Goal: Task Accomplishment & Management: Use online tool/utility

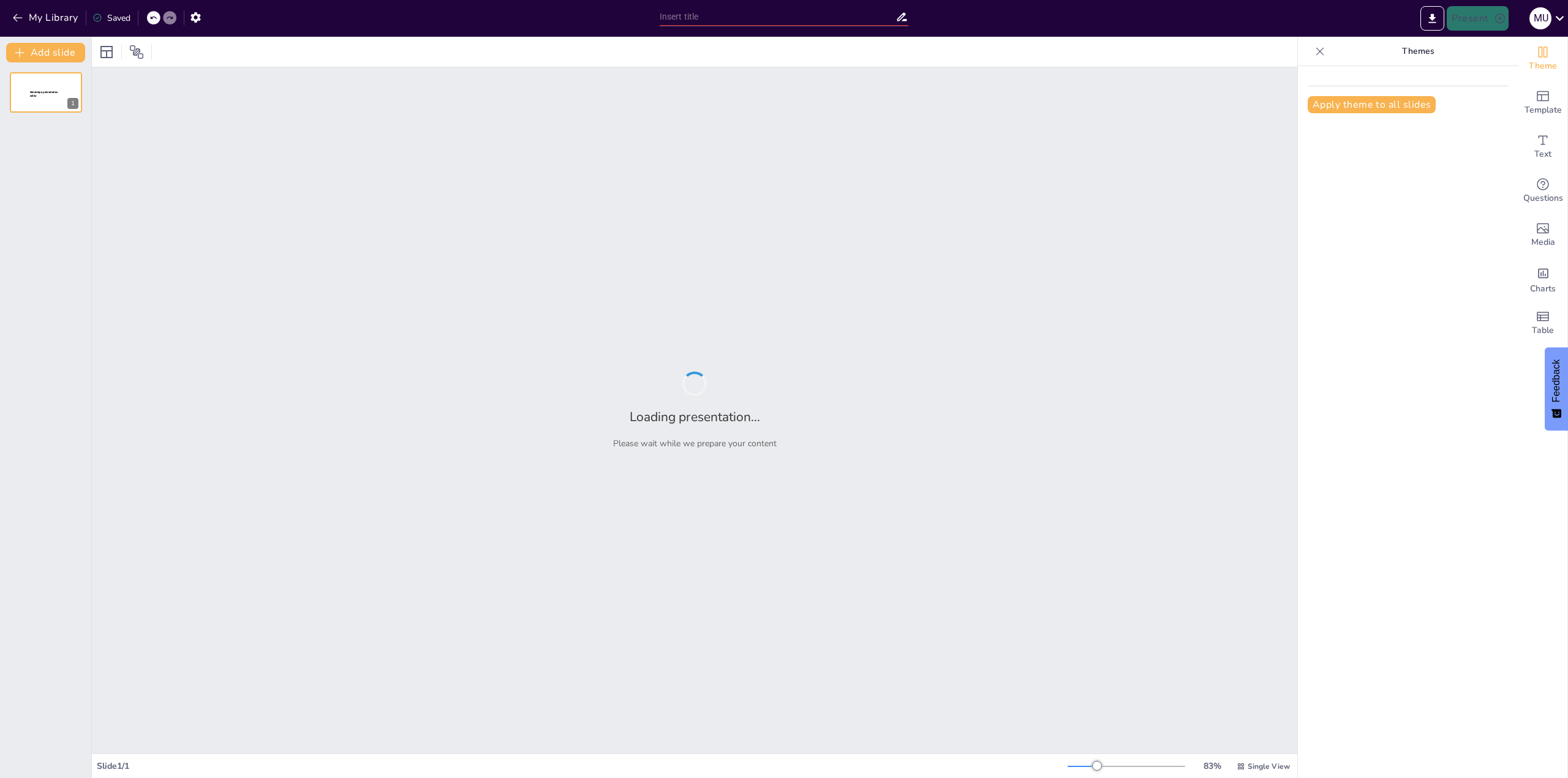
type input "Imported Tema1.pptx"
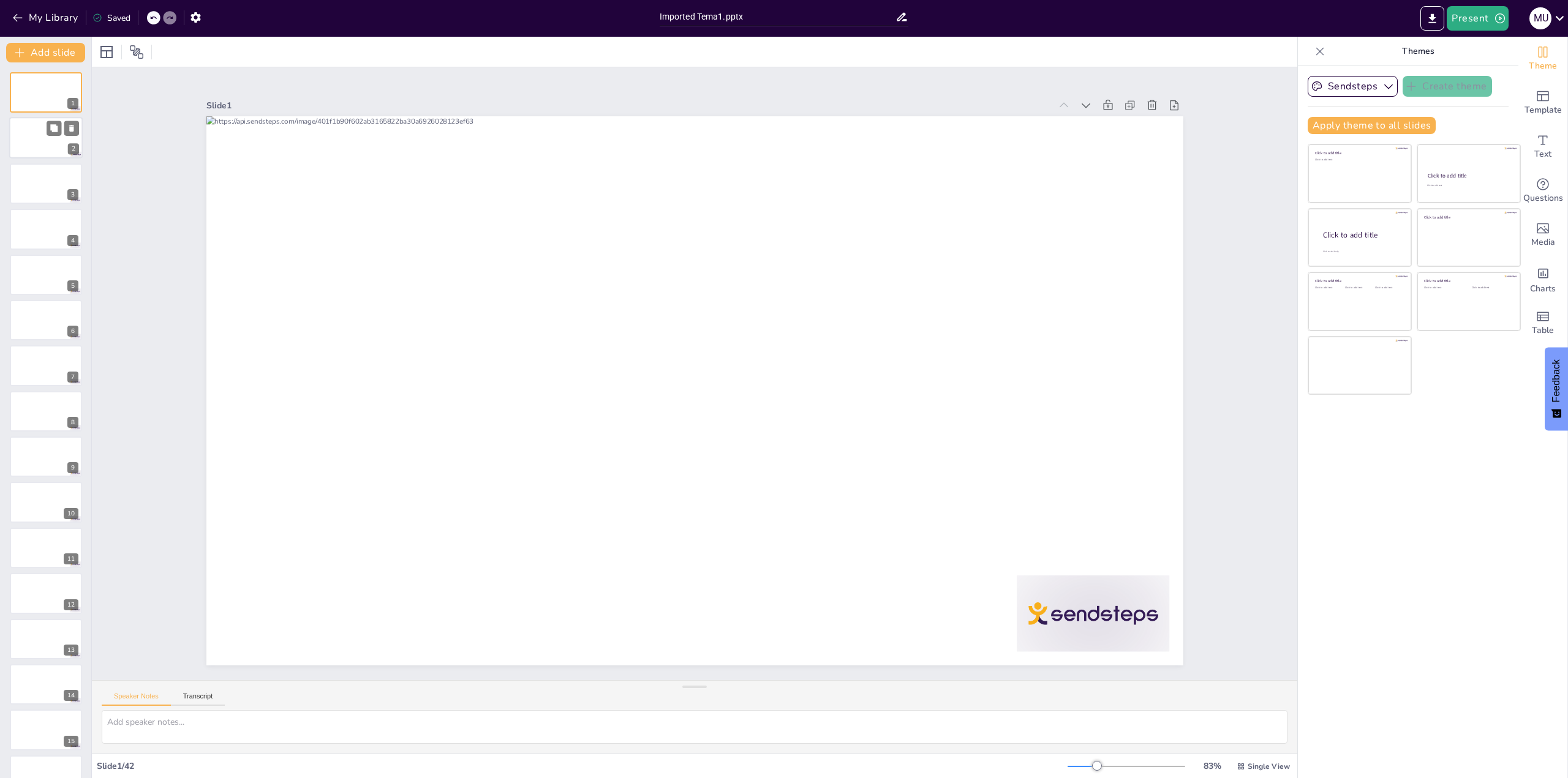
click at [26, 157] on div at bounding box center [46, 138] width 73 height 42
click at [31, 15] on button "My Library" at bounding box center [46, 18] width 74 height 20
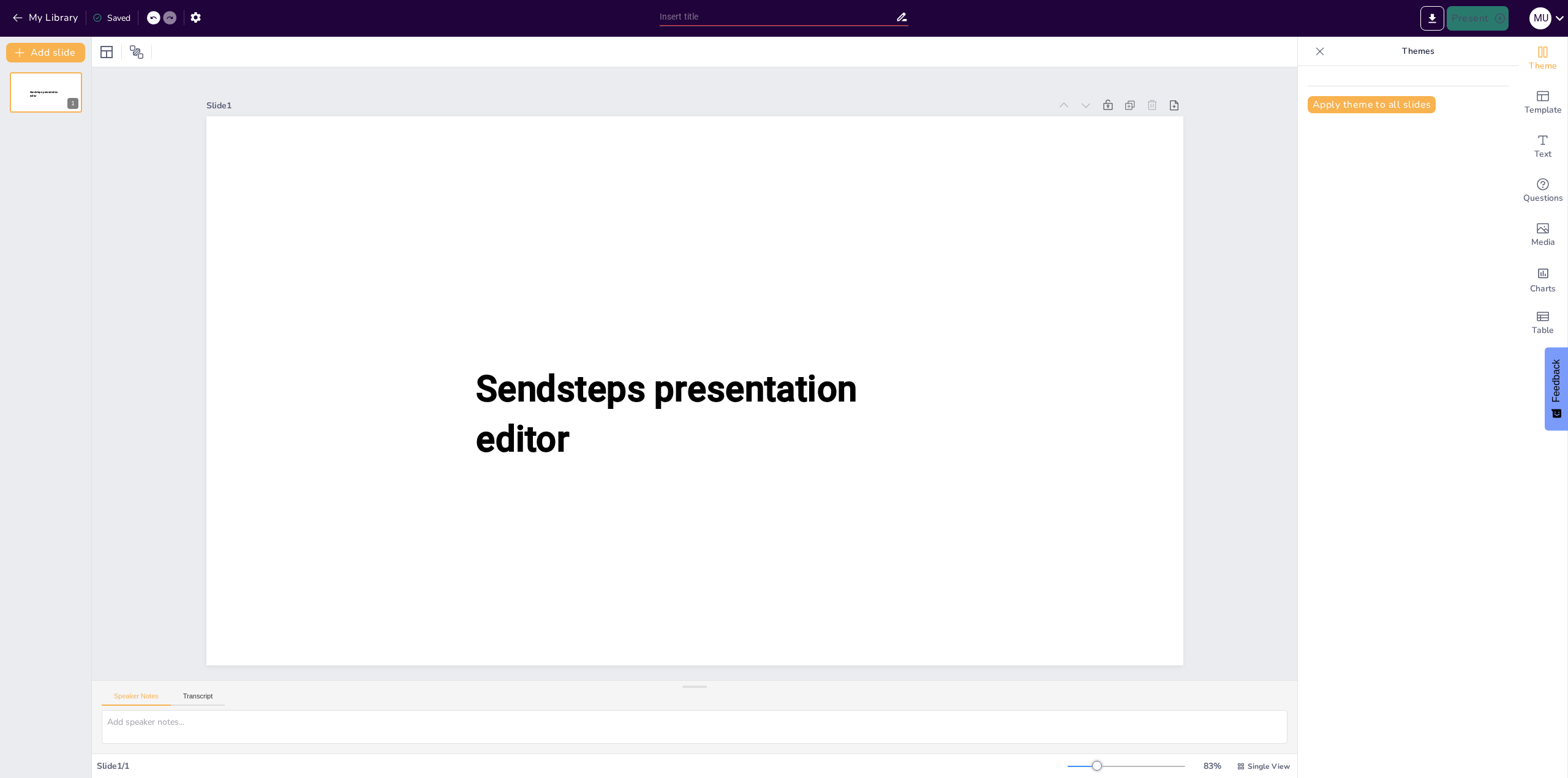
type input "Imported Tema1.pptx"
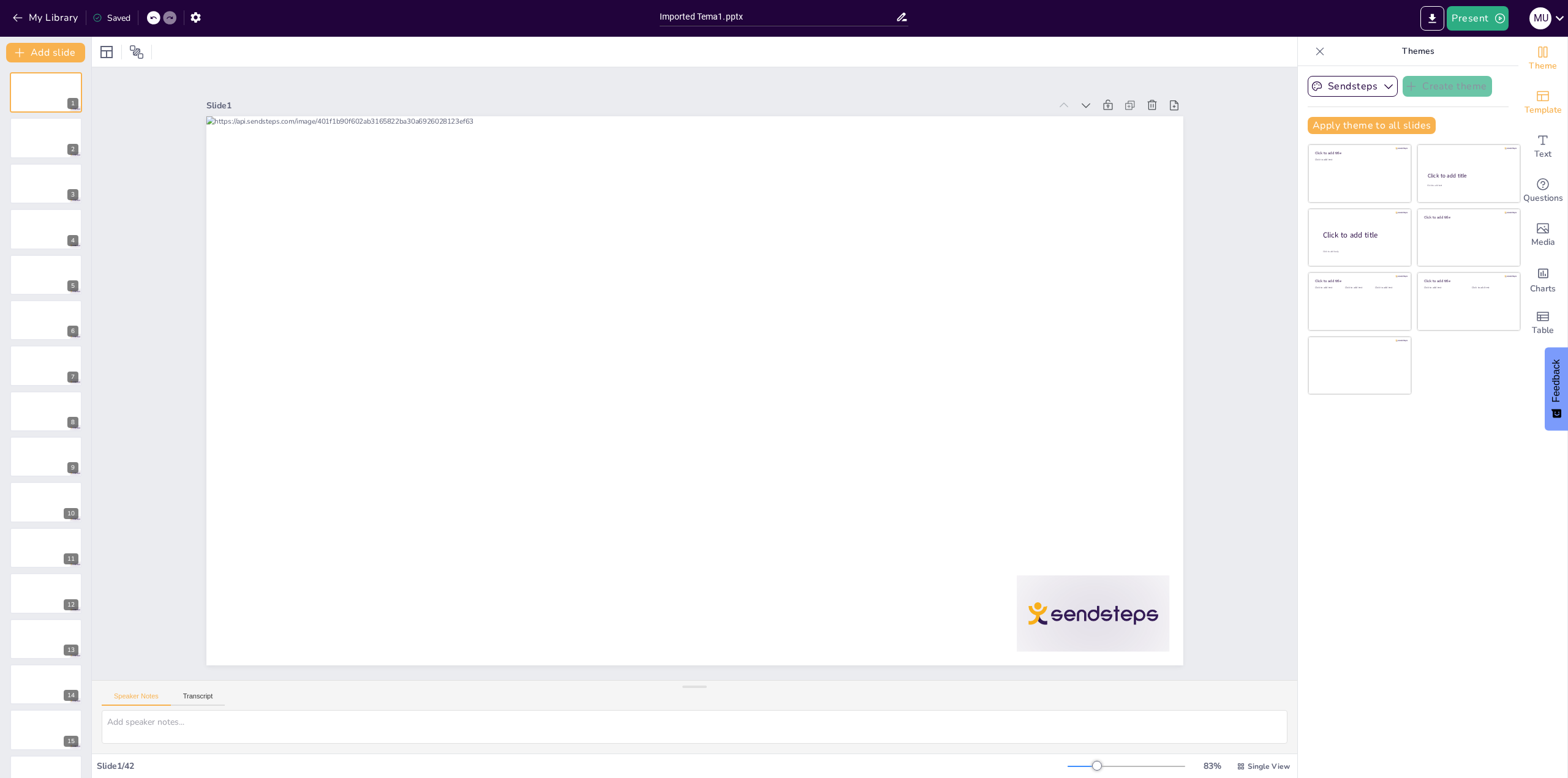
click at [1536, 98] on icon "Add ready made slides" at bounding box center [1542, 95] width 15 height 15
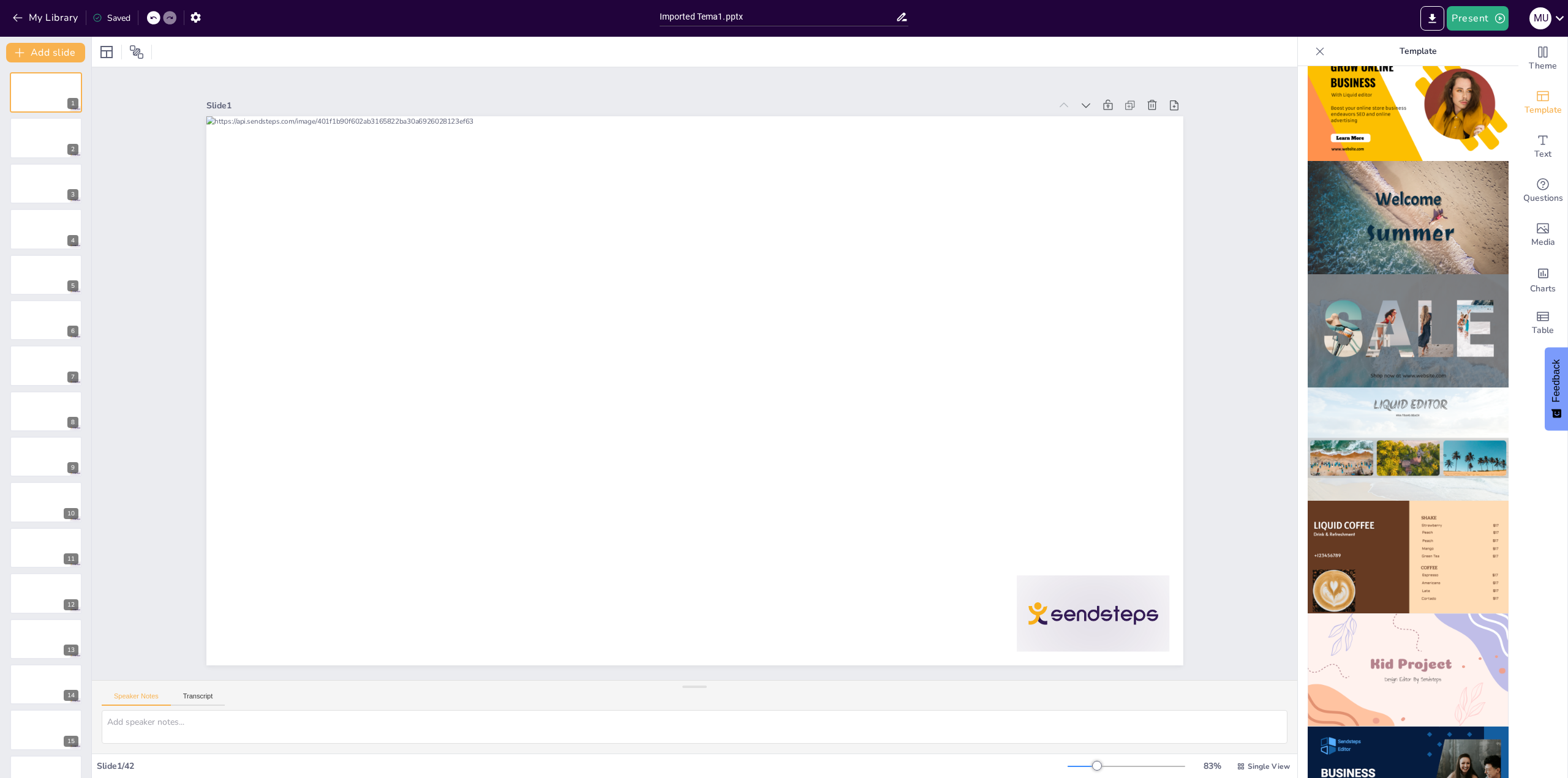
scroll to position [735, 0]
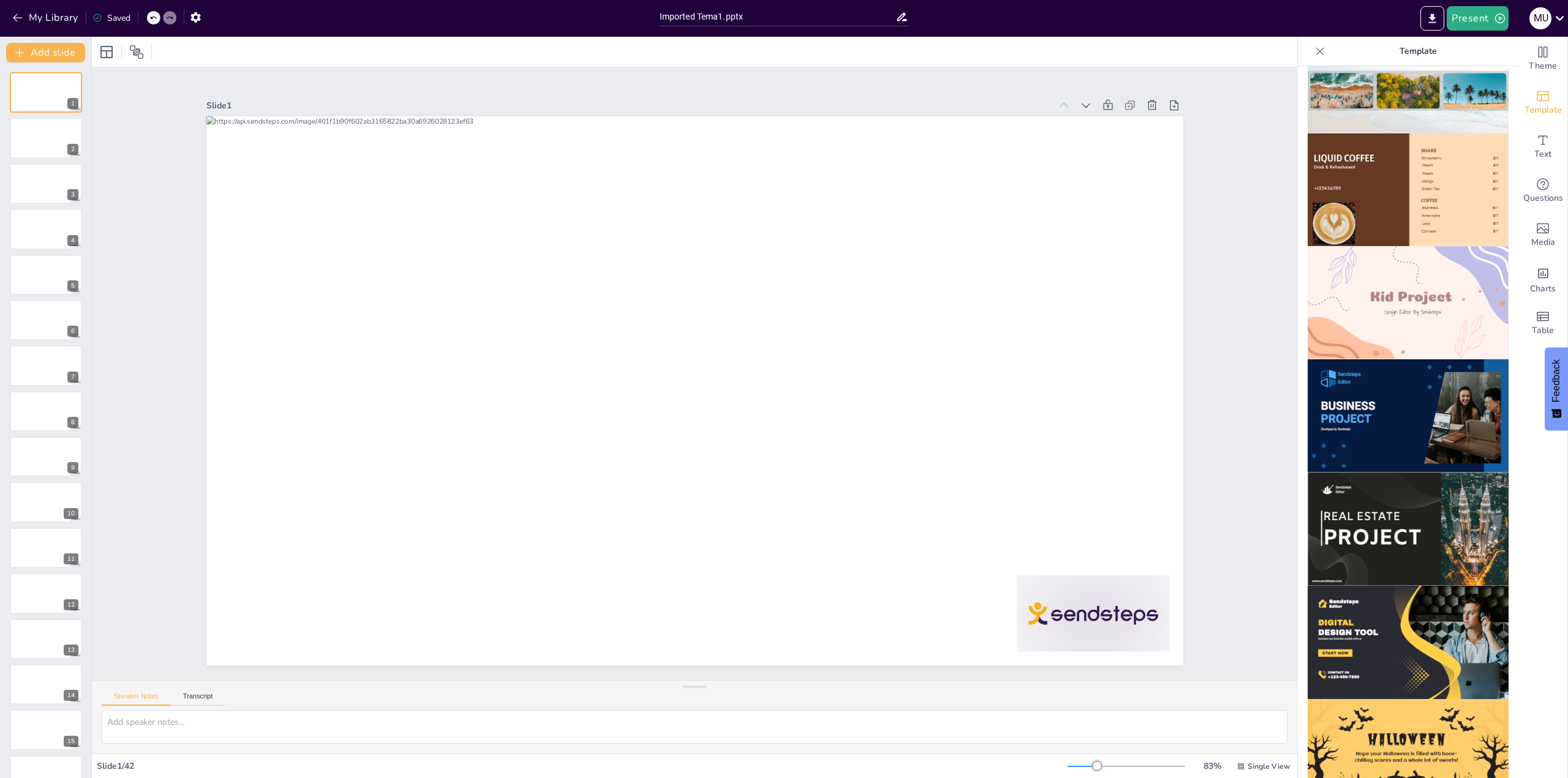
click at [1387, 273] on img at bounding box center [1407, 303] width 200 height 113
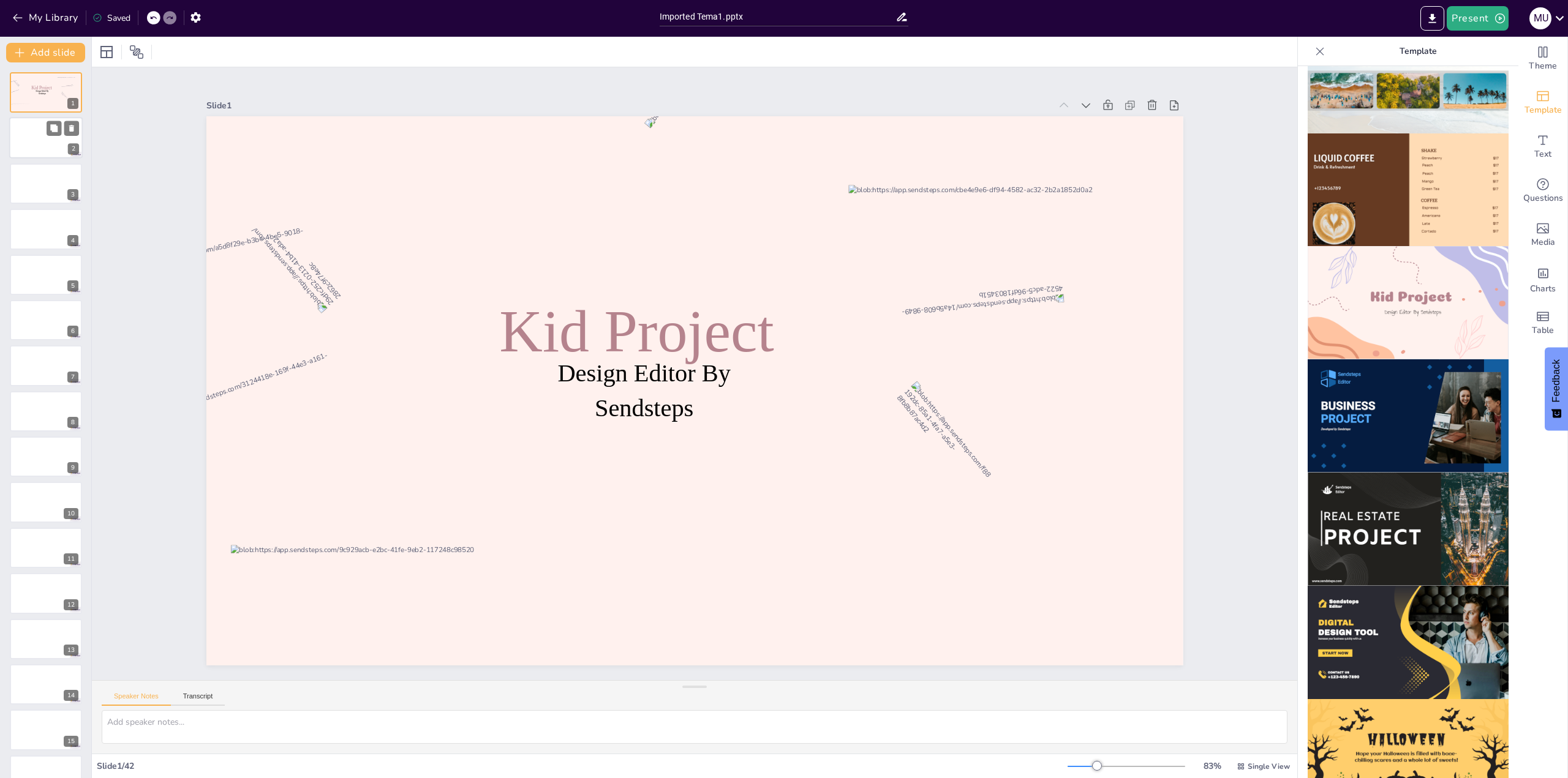
click at [42, 148] on div at bounding box center [46, 138] width 73 height 42
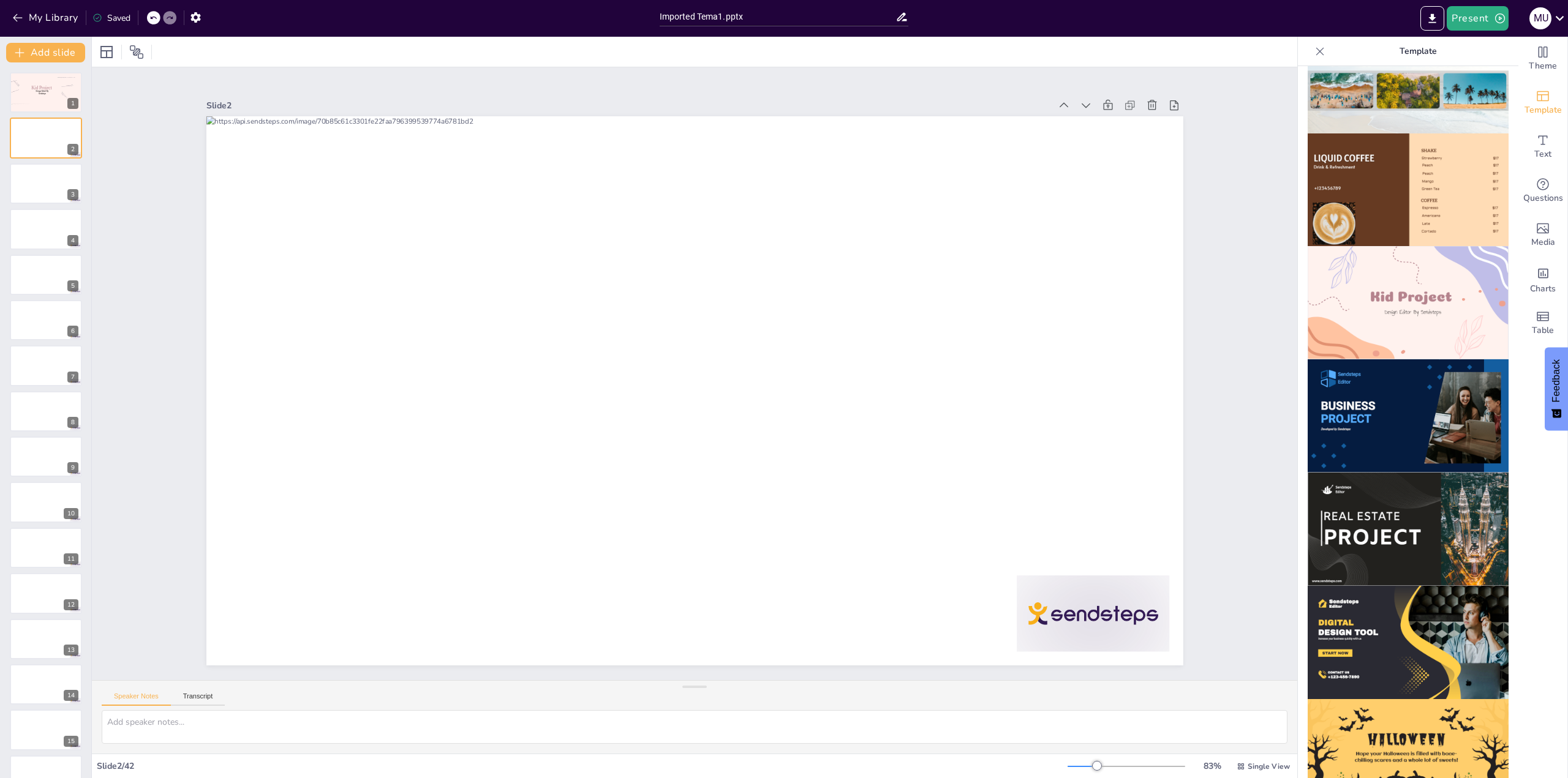
click at [1425, 264] on img at bounding box center [1407, 303] width 200 height 113
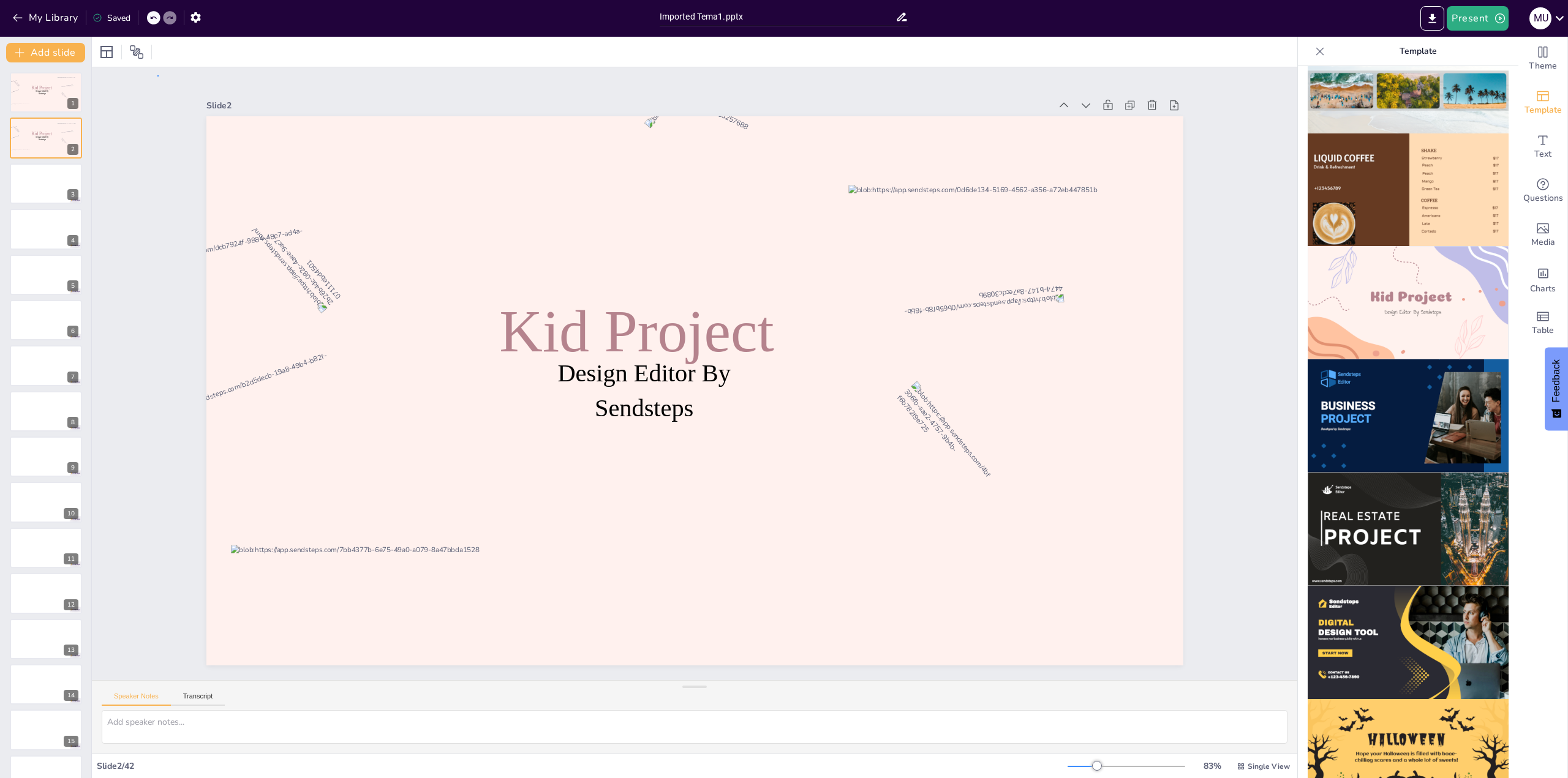
drag, startPoint x: 7, startPoint y: 122, endPoint x: 158, endPoint y: 75, distance: 158.1
click at [151, 15] on icon at bounding box center [153, 17] width 7 height 7
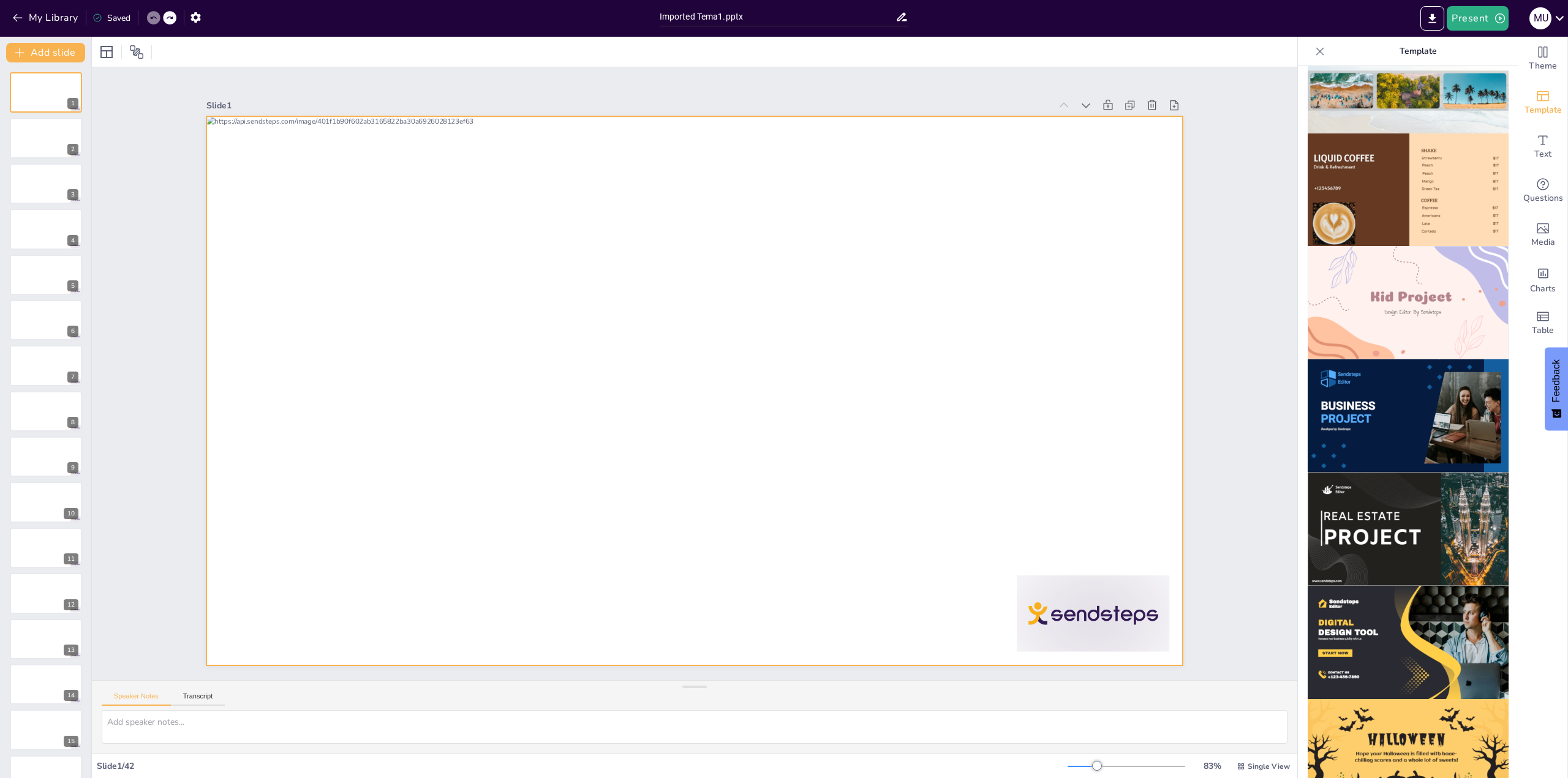
click at [841, 353] on div at bounding box center [695, 391] width 977 height 550
click at [1429, 181] on img at bounding box center [1407, 191] width 200 height 113
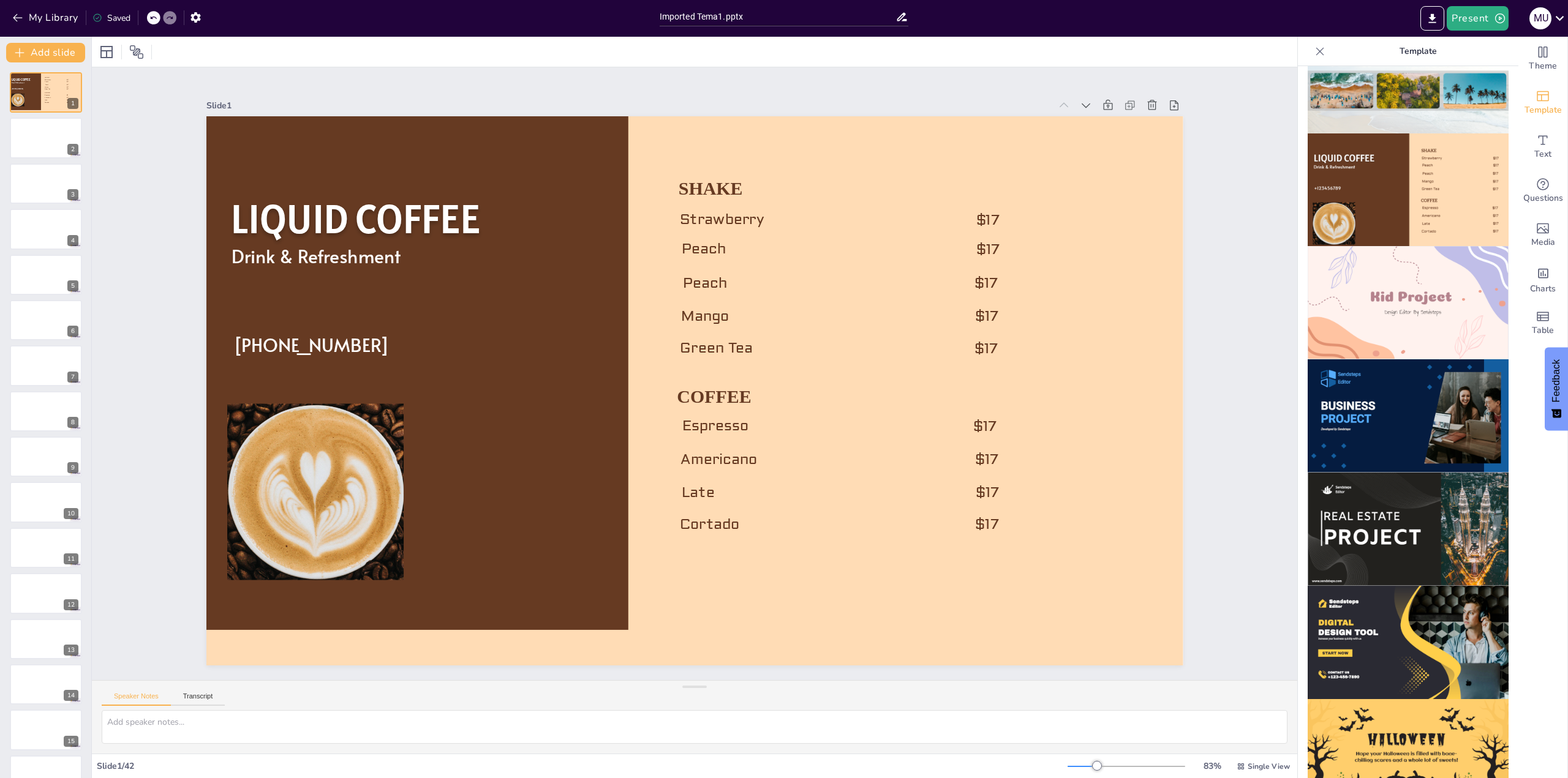
click at [166, 14] on div at bounding box center [170, 18] width 14 height 14
click at [153, 19] on icon at bounding box center [153, 18] width 6 height 3
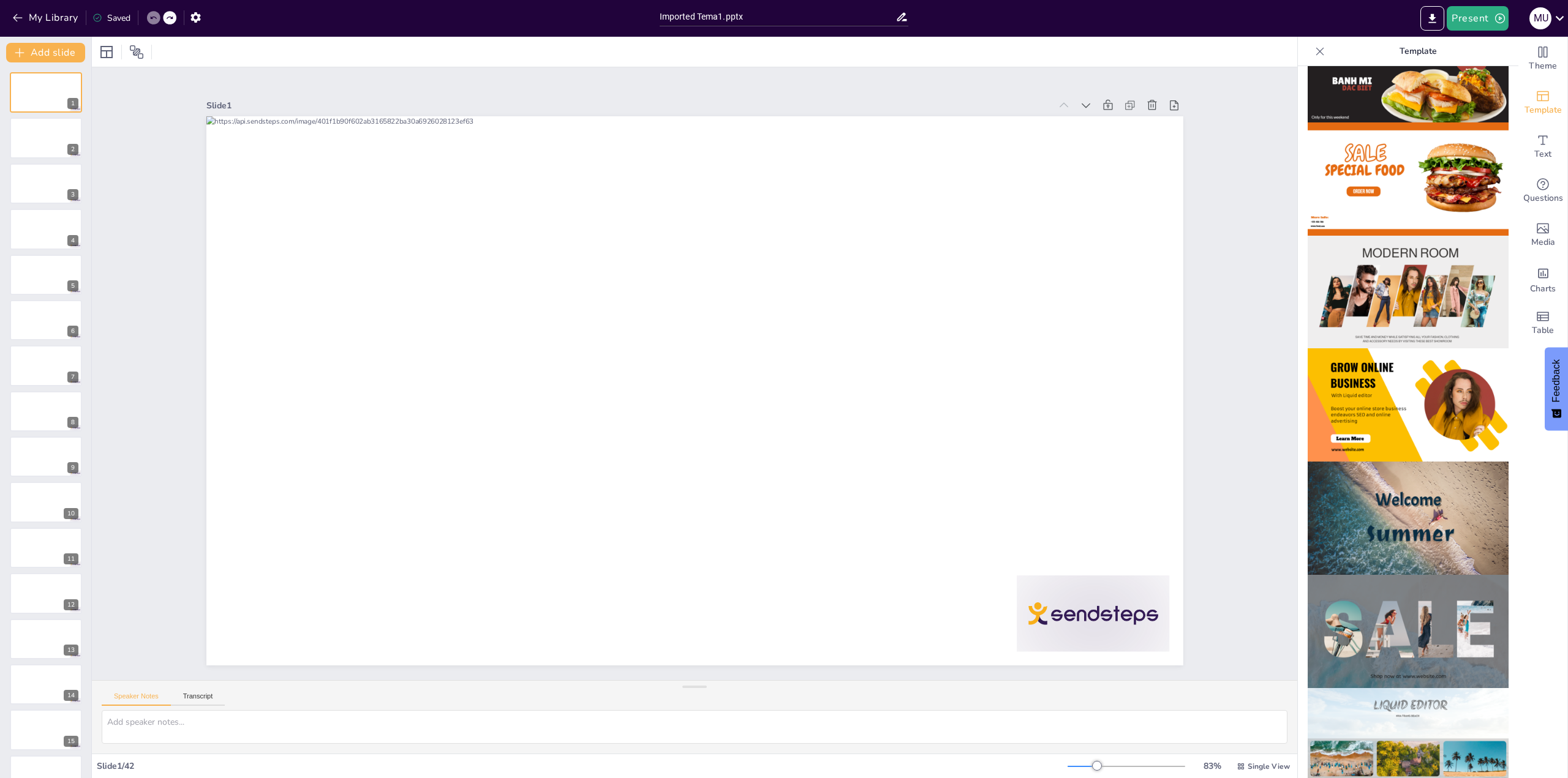
scroll to position [0, 0]
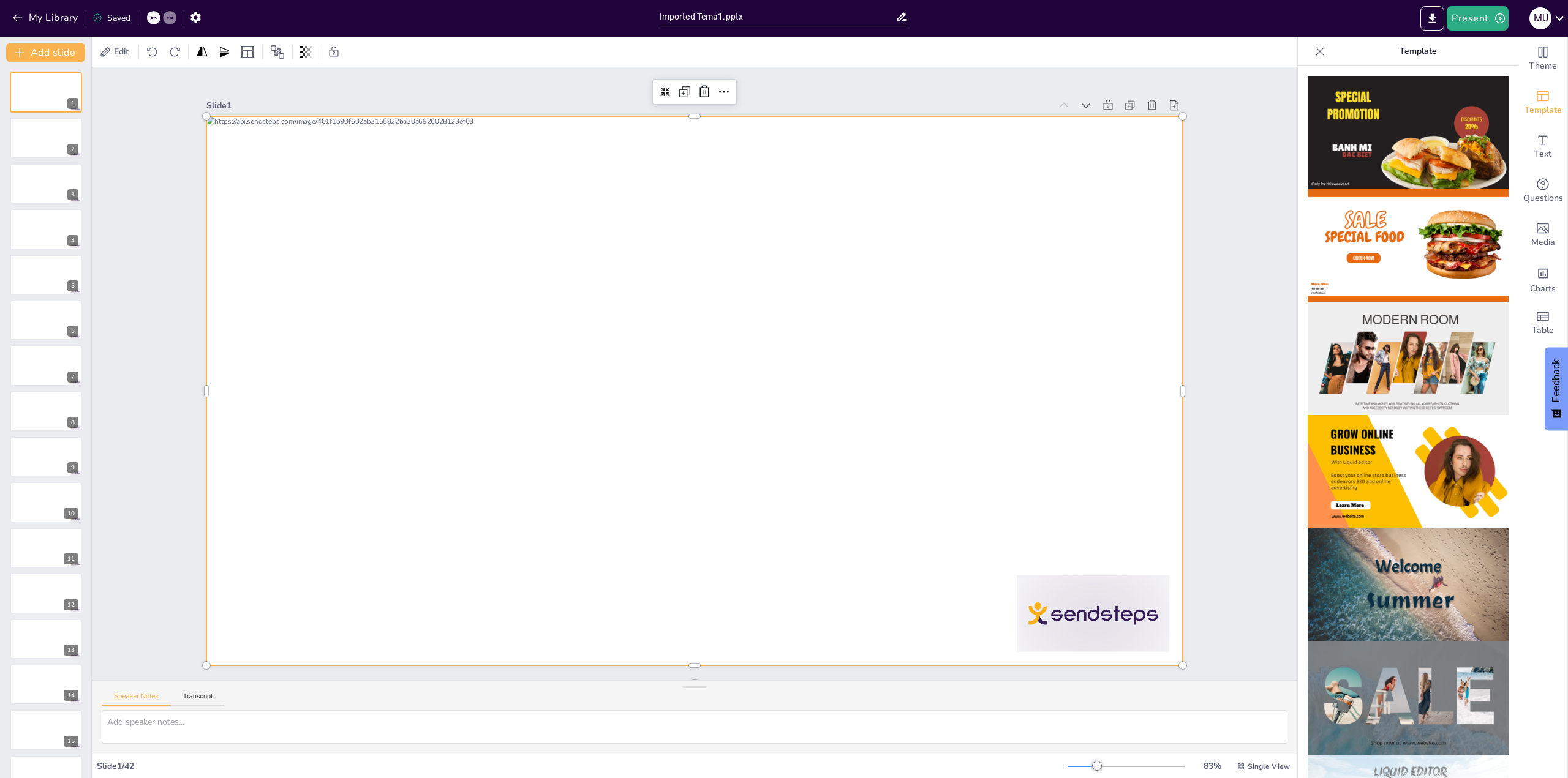
click at [1031, 404] on div at bounding box center [695, 391] width 977 height 550
click at [927, 97] on div "Slide 1" at bounding box center [695, 105] width 977 height 17
click at [190, 18] on icon "button" at bounding box center [196, 17] width 13 height 13
click at [20, 21] on icon "button" at bounding box center [18, 18] width 12 height 12
